Goal: Register for event/course

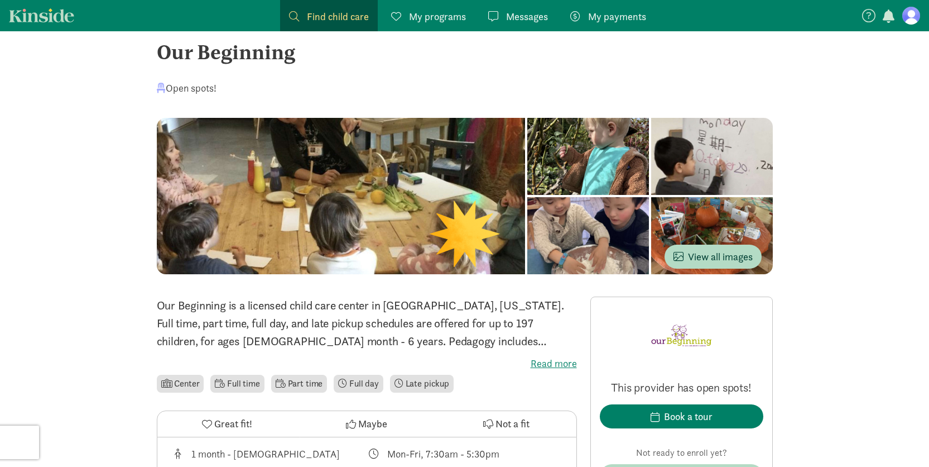
scroll to position [190, 0]
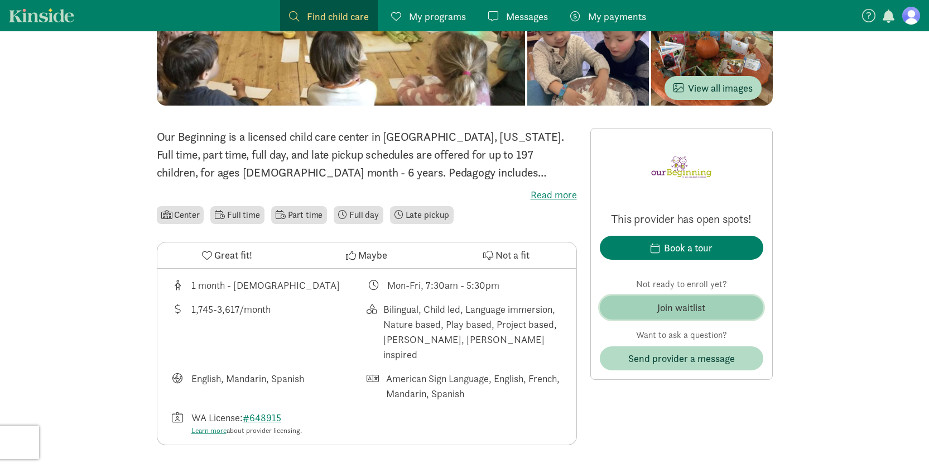
click at [713, 312] on span "Join waitlist" at bounding box center [682, 307] width 146 height 15
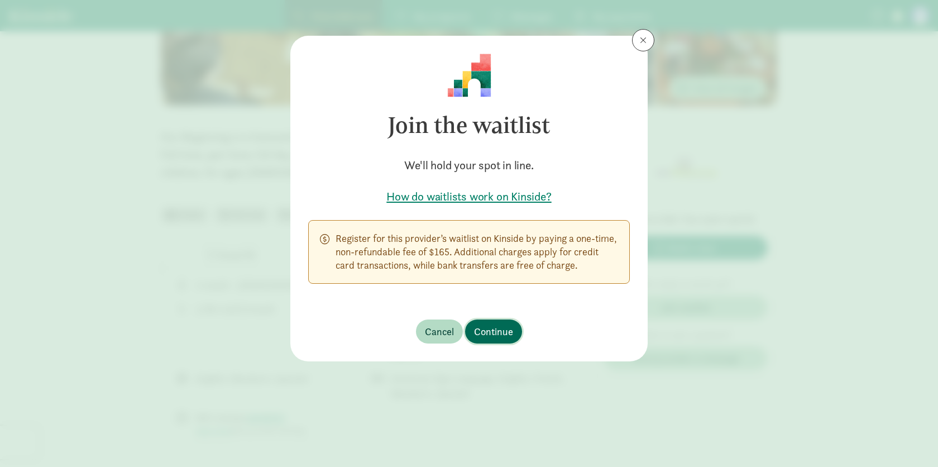
click at [498, 332] on span "Continue" at bounding box center [493, 331] width 39 height 15
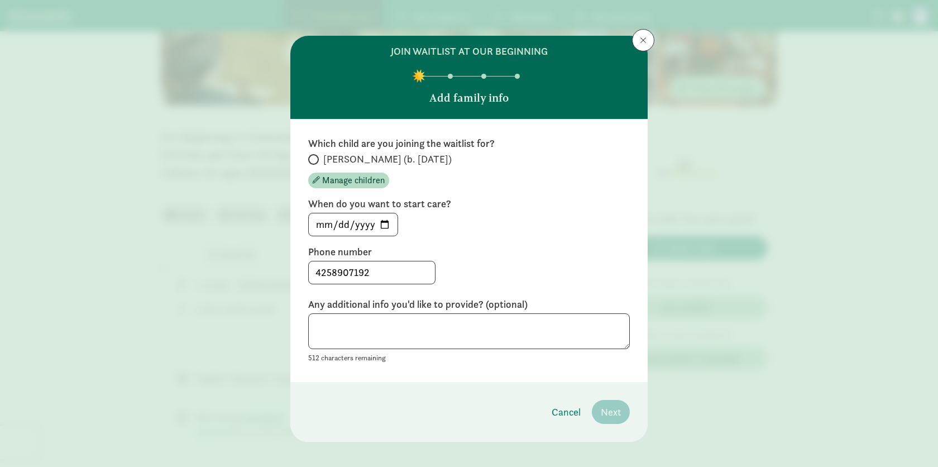
click at [519, 353] on div "512 characters remaining" at bounding box center [469, 338] width 322 height 51
click at [512, 327] on textarea at bounding box center [469, 331] width 322 height 36
click at [438, 325] on textarea "To enrich screen reader interactions, please activate Accessibility in Grammarl…" at bounding box center [469, 331] width 322 height 36
click at [309, 159] on input "[PERSON_NAME] (b. [DATE])" at bounding box center [311, 159] width 7 height 7
radio input "true"
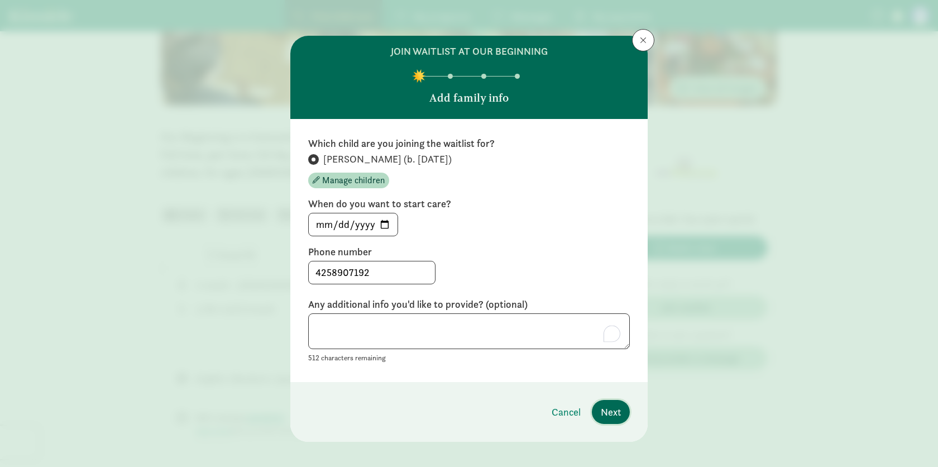
click at [612, 410] on span "Next" at bounding box center [611, 411] width 20 height 15
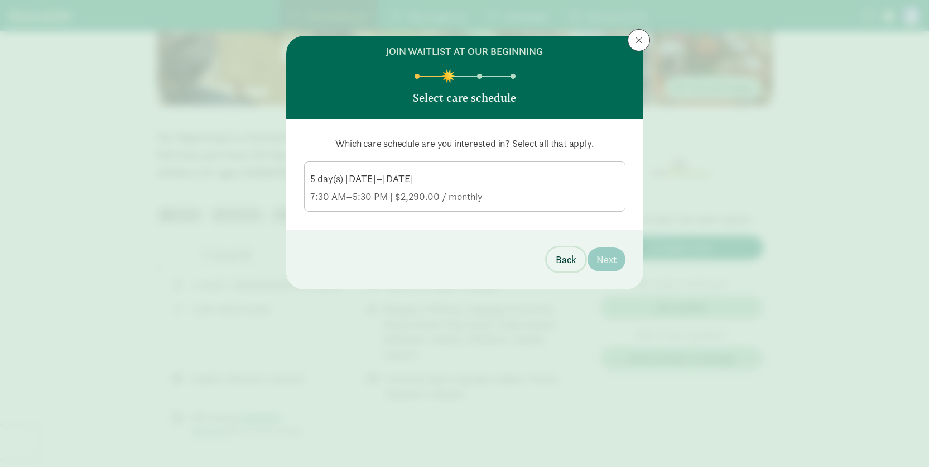
click at [561, 257] on span "Back" at bounding box center [566, 259] width 21 height 15
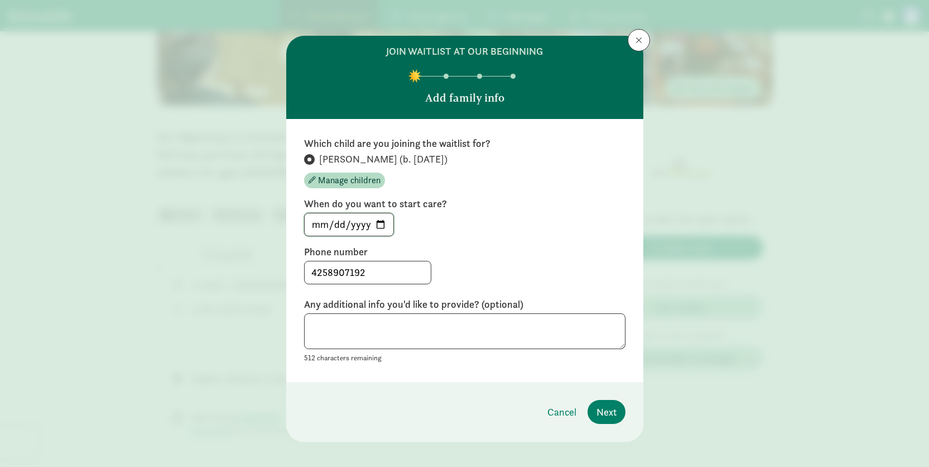
click at [382, 220] on input "[DATE]" at bounding box center [349, 224] width 89 height 22
type input "[DATE]"
click at [601, 411] on span "Next" at bounding box center [607, 411] width 20 height 15
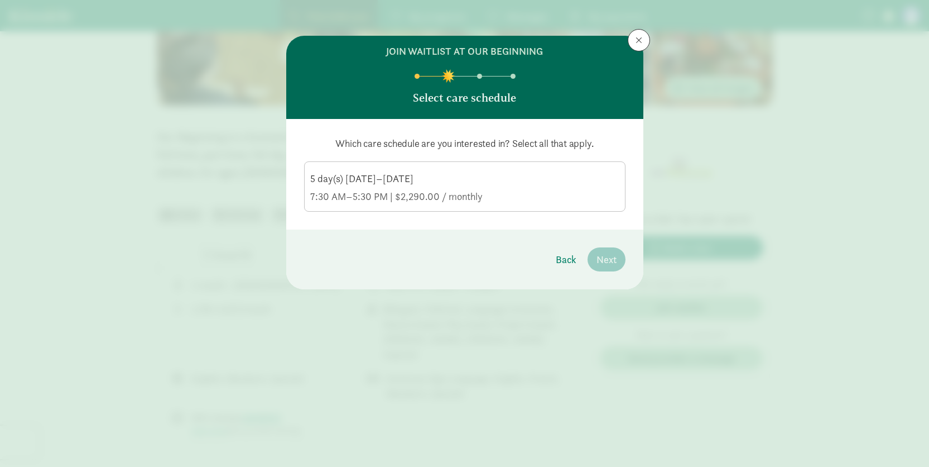
click at [445, 190] on div "5 day(s) [DATE]–[DATE]" at bounding box center [464, 196] width 309 height 13
click at [0, 0] on input "5 day(s) [DATE]–[DATE] 7:30 AM–5:30 PM | $2,290.00 / monthly" at bounding box center [0, 0] width 0 height 0
click at [609, 261] on span "Next" at bounding box center [607, 259] width 20 height 15
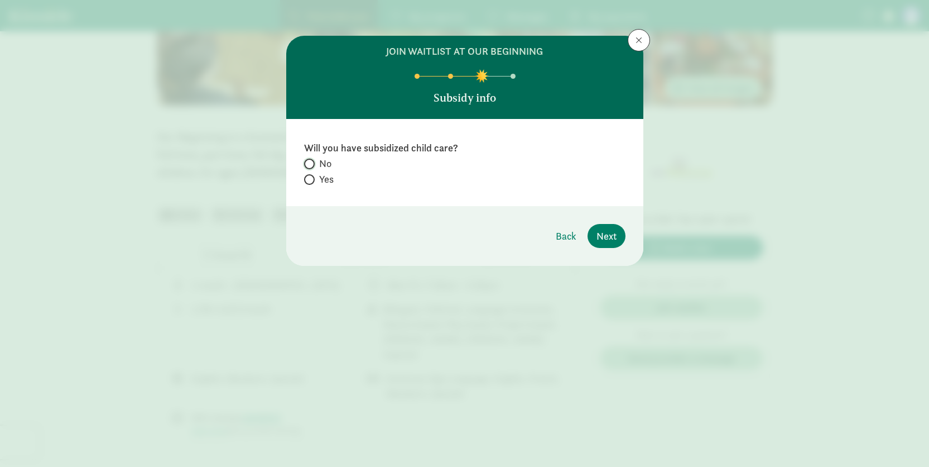
click at [309, 162] on input "No" at bounding box center [307, 163] width 7 height 7
radio input "true"
click at [610, 237] on span "Next" at bounding box center [607, 235] width 20 height 15
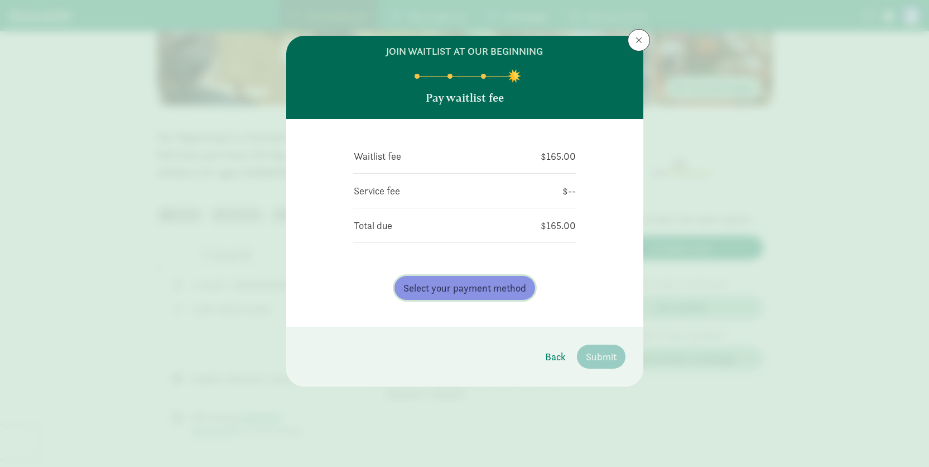
click at [479, 290] on span "Select your payment method" at bounding box center [465, 287] width 123 height 15
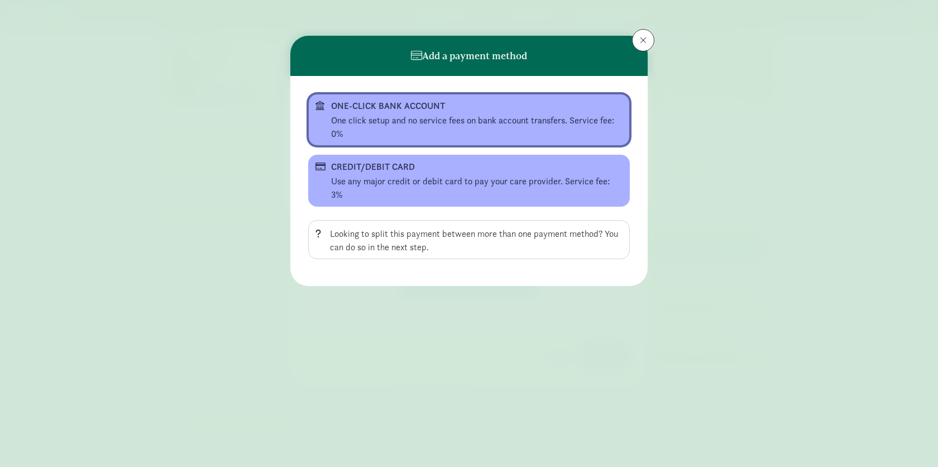
click at [448, 118] on div "One click setup and no service fees on bank account transfers. Service fee: 0%" at bounding box center [476, 127] width 291 height 27
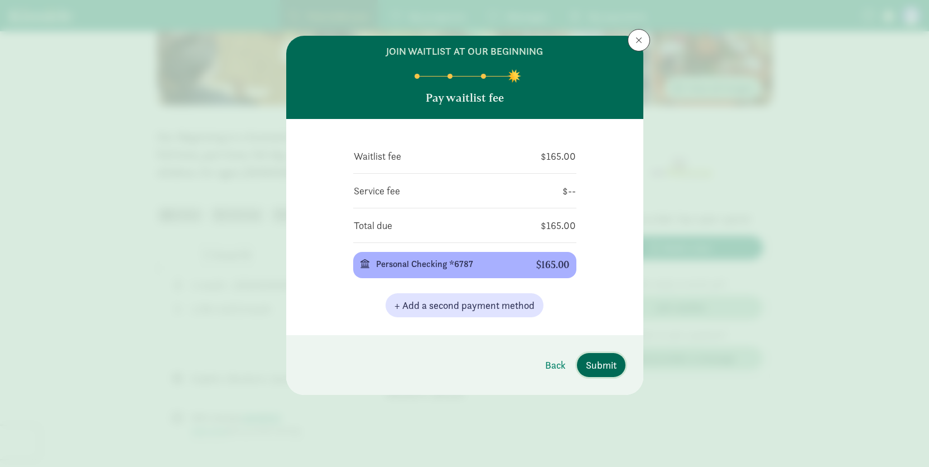
drag, startPoint x: 598, startPoint y: 368, endPoint x: 558, endPoint y: 319, distance: 63.9
click at [559, 322] on div "join waitlist at Our Beginning Pay waitlist fee Waitlist fee $165.00 Service fe…" at bounding box center [464, 215] width 357 height 359
click at [607, 370] on span "Submit" at bounding box center [601, 364] width 31 height 15
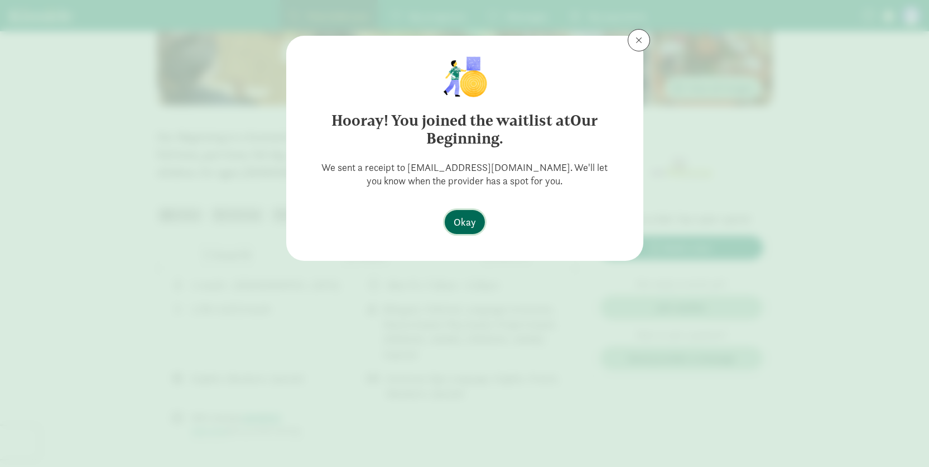
click at [470, 228] on span "Okay" at bounding box center [465, 221] width 22 height 15
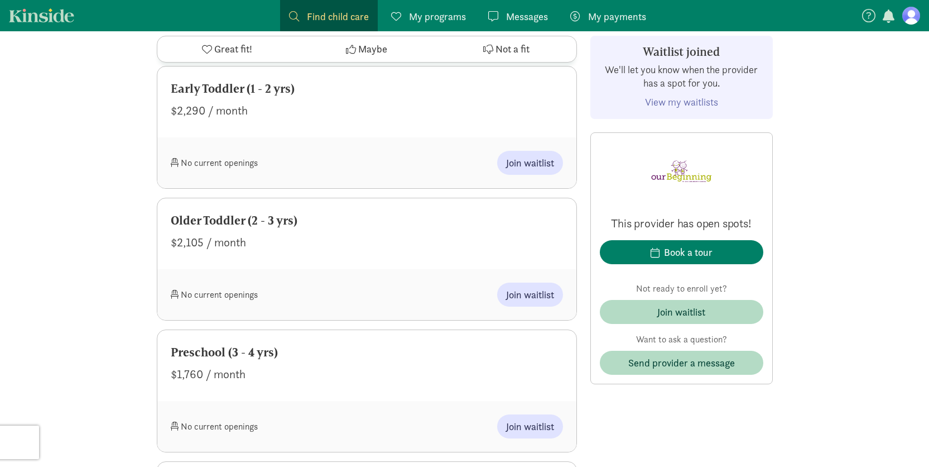
scroll to position [1723, 0]
click at [546, 285] on span "Join waitlist" at bounding box center [530, 292] width 48 height 15
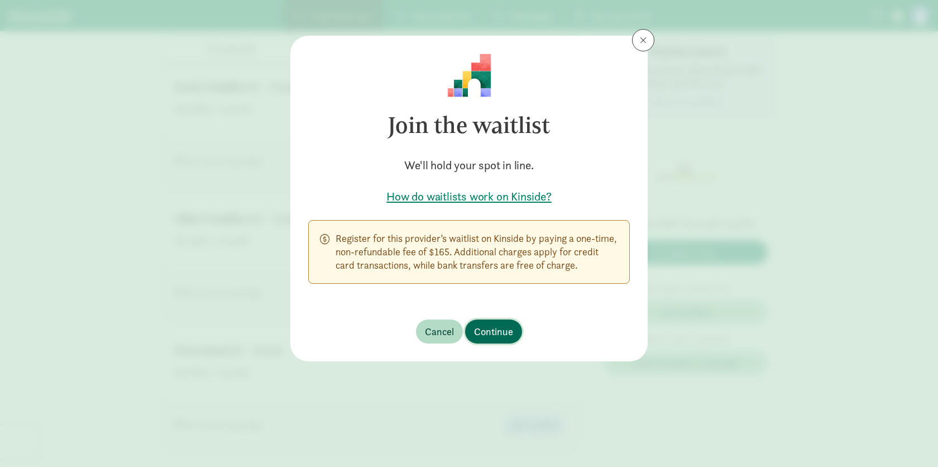
click at [491, 333] on span "Continue" at bounding box center [493, 331] width 39 height 15
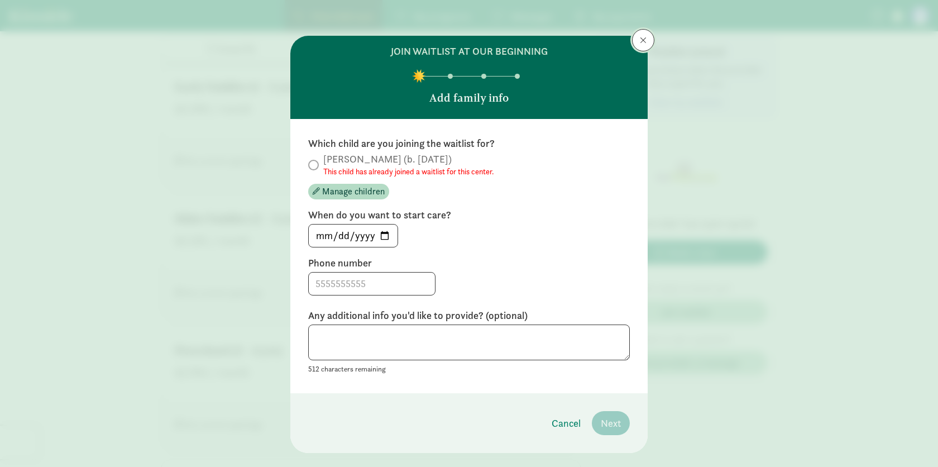
click at [644, 40] on button at bounding box center [643, 40] width 22 height 22
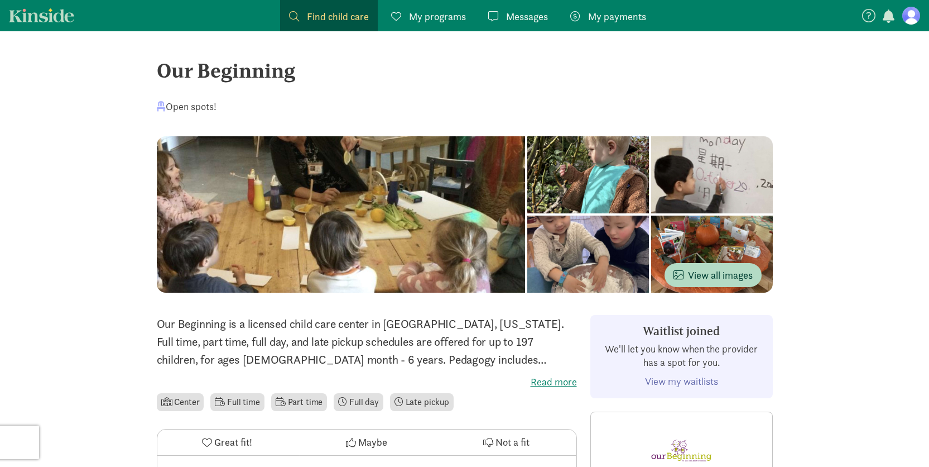
scroll to position [0, 0]
